Goal: Task Accomplishment & Management: Manage account settings

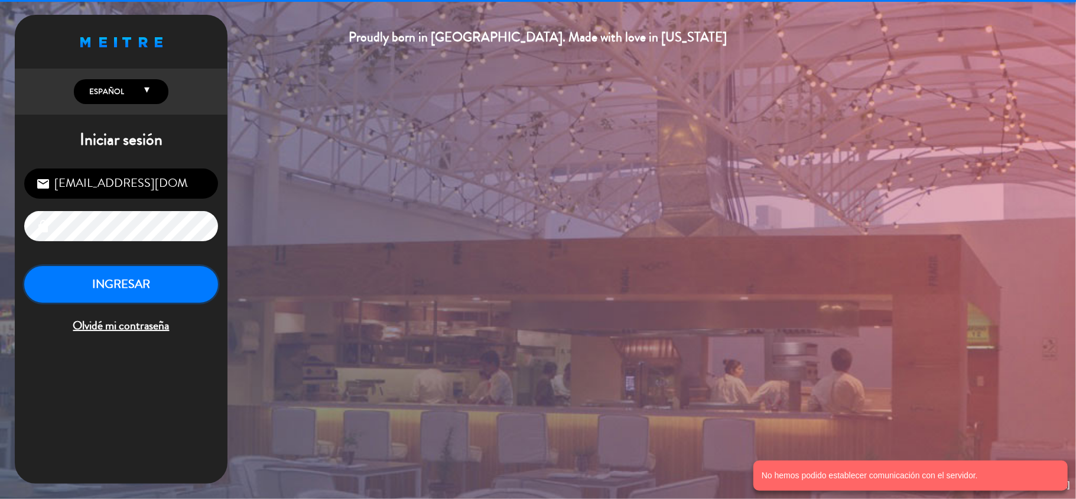
click at [136, 271] on button "INGRESAR" at bounding box center [121, 284] width 194 height 37
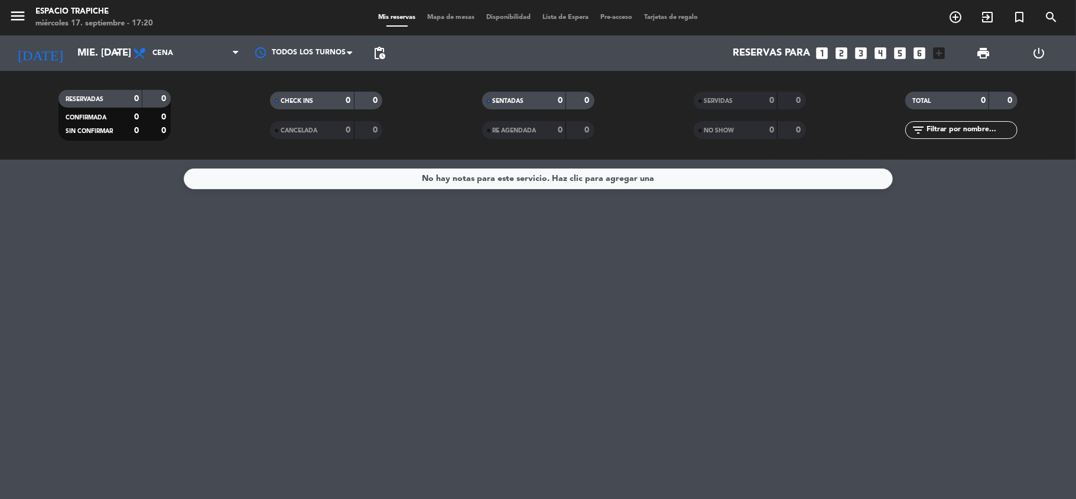
click at [24, 275] on div "No hay notas para este servicio. Haz clic para agregar una" at bounding box center [538, 329] width 1076 height 339
click at [96, 56] on input "mié. [DATE]" at bounding box center [135, 53] width 128 height 23
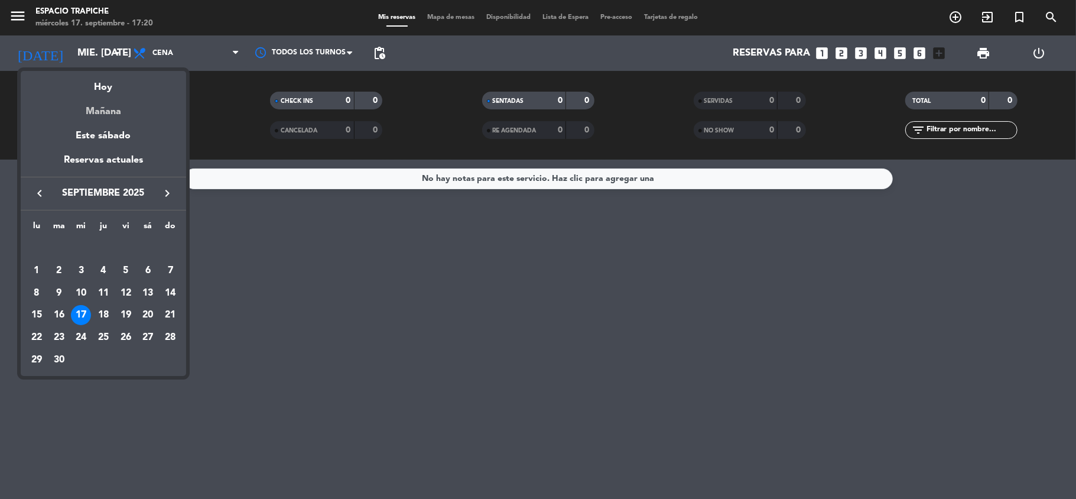
click at [102, 106] on div "Mañana" at bounding box center [103, 107] width 165 height 24
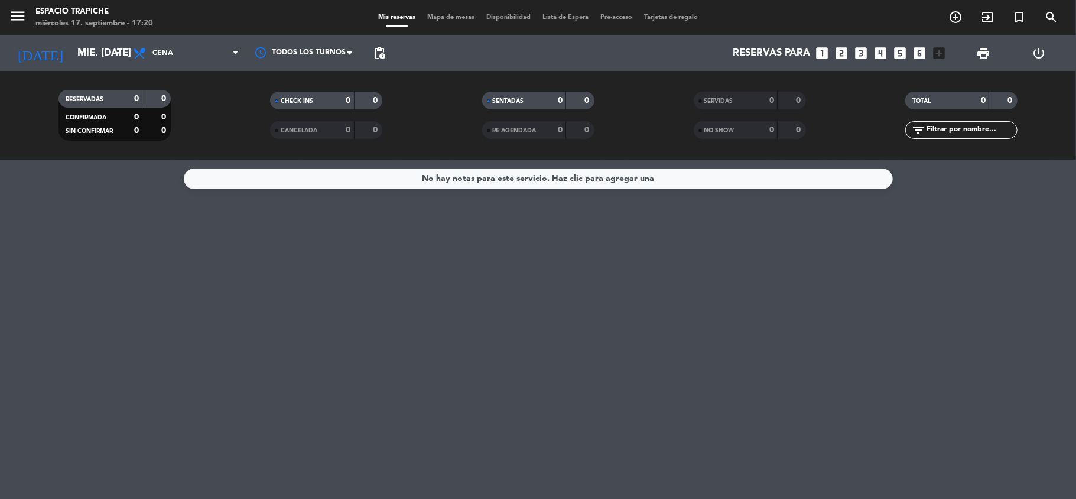
type input "[DEMOGRAPHIC_DATA] [DATE]"
click at [81, 200] on div "No hay notas para este servicio. Haz clic para agregar una" at bounding box center [538, 329] width 1076 height 339
click at [180, 53] on span "Cena" at bounding box center [186, 53] width 118 height 26
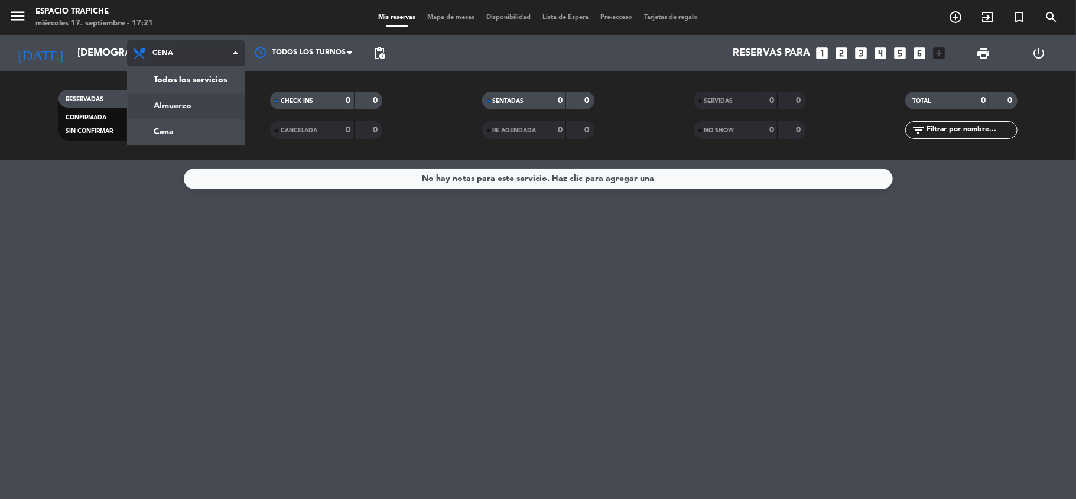
click at [176, 97] on div "menu Espacio Trapiche miércoles 17. septiembre - 17:21 Mis reservas Mapa de mes…" at bounding box center [538, 80] width 1076 height 160
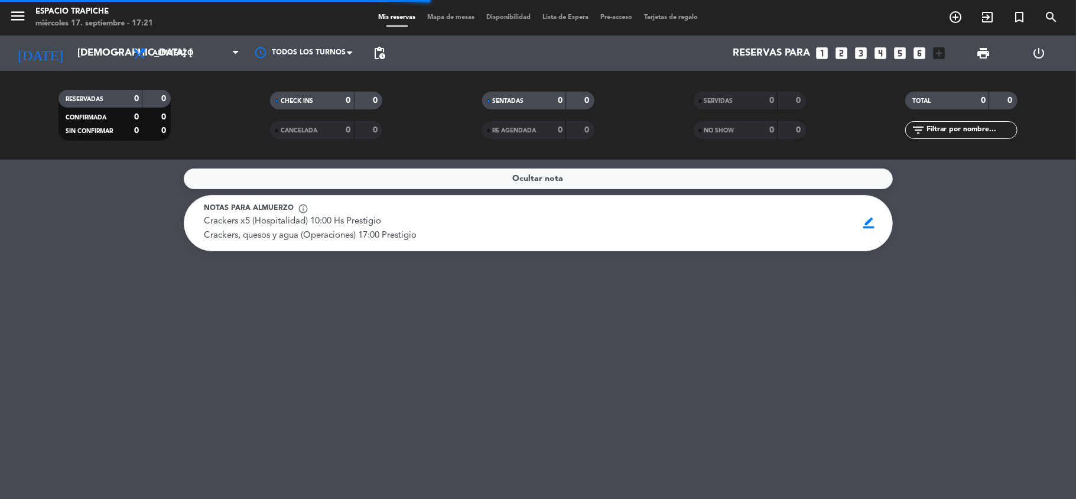
click at [102, 233] on service-notes "Ocultar nota Notas para almuerzo info_outline Crackers x5 (Hospitalidad) 10:00 …" at bounding box center [538, 209] width 1076 height 83
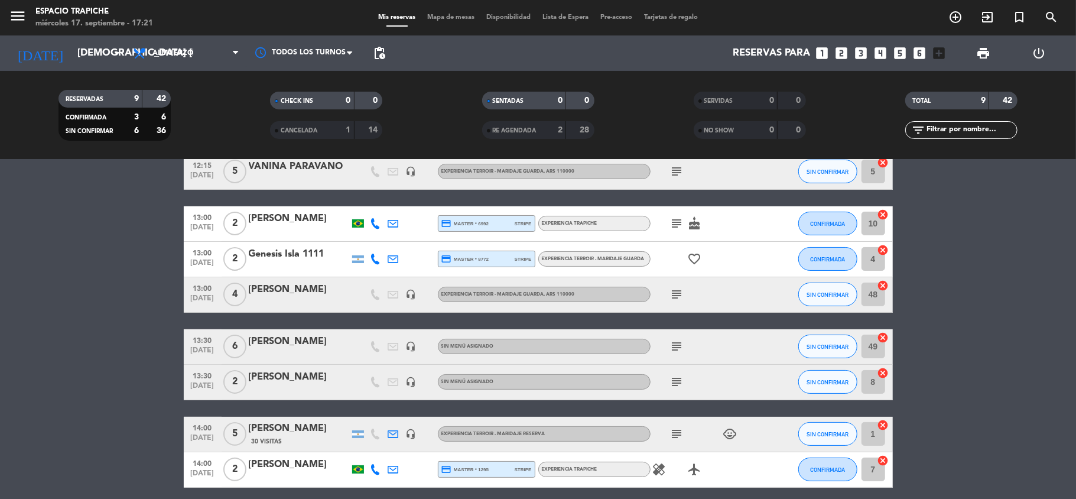
scroll to position [126, 0]
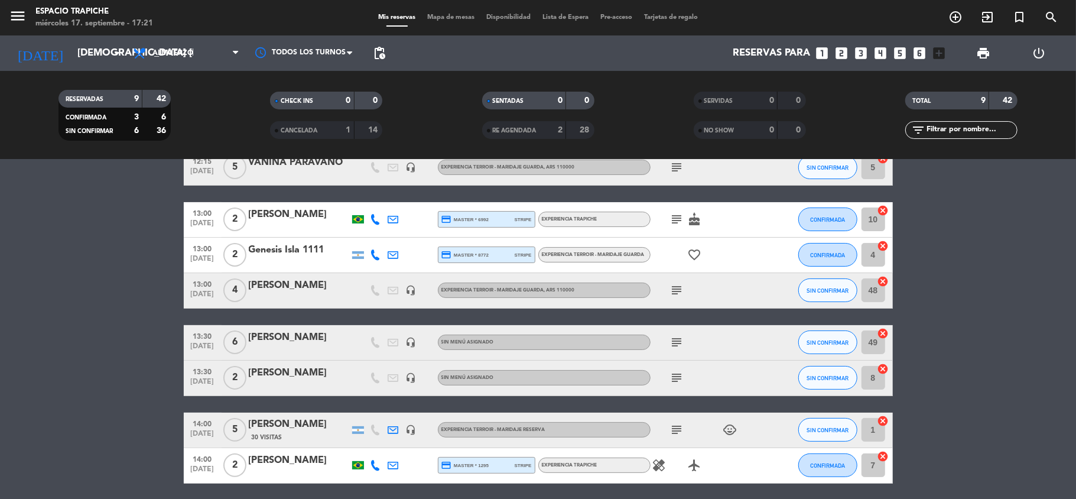
click at [994, 315] on bookings-row "12:15 [DATE] 5 VANINA PARAVANO headset_mic Experiencia Terroir - Maridaje Guard…" at bounding box center [538, 342] width 1076 height 385
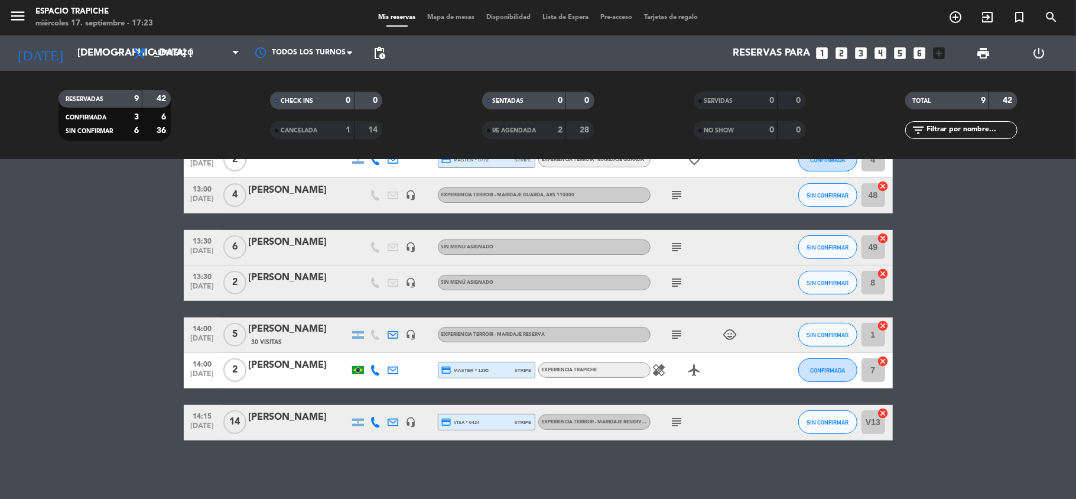
scroll to position [190, 0]
